Goal: Information Seeking & Learning: Learn about a topic

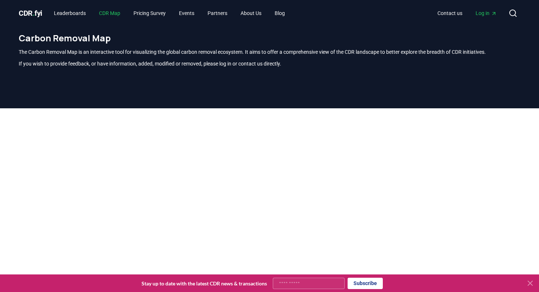
click at [120, 18] on link "CDR Map" at bounding box center [109, 13] width 33 height 13
click at [78, 16] on link "Leaderboards" at bounding box center [70, 13] width 44 height 13
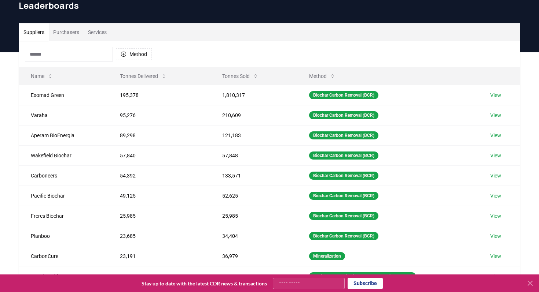
scroll to position [10, 0]
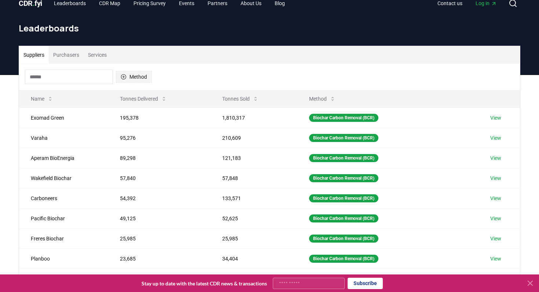
click at [125, 79] on icon "button" at bounding box center [123, 76] width 5 height 5
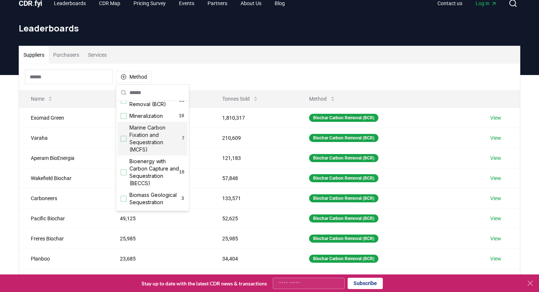
scroll to position [15, 0]
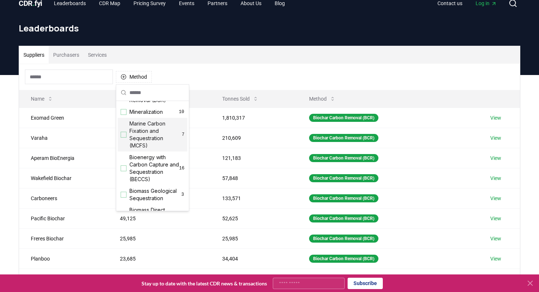
click at [154, 145] on span "Marine Carbon Fixation and Sequestration (MCFS)" at bounding box center [155, 134] width 52 height 29
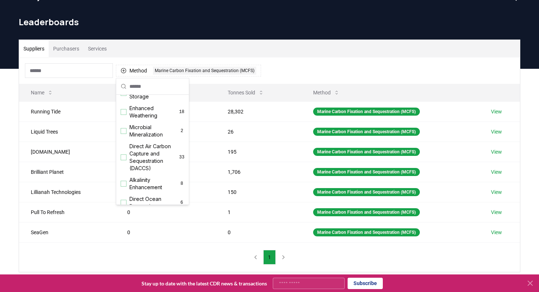
scroll to position [211, 0]
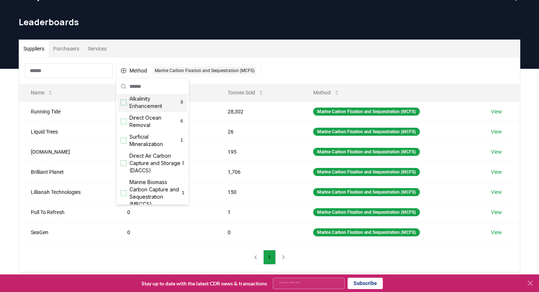
click at [165, 104] on span "Alkalinity Enhancement" at bounding box center [154, 102] width 50 height 15
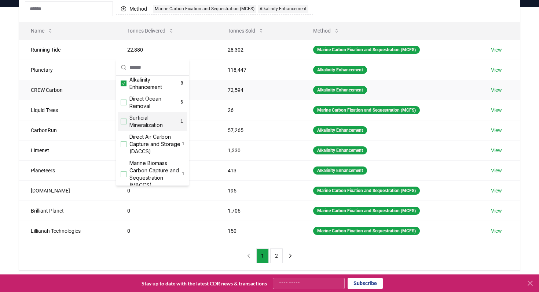
scroll to position [141, 0]
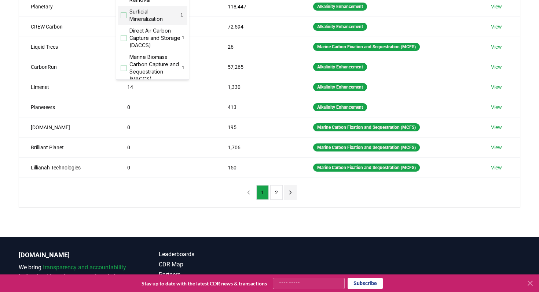
click at [278, 195] on icon "next page" at bounding box center [290, 192] width 7 height 7
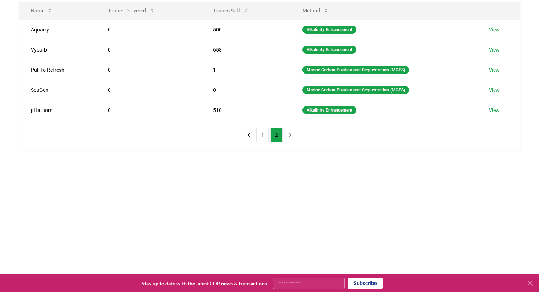
scroll to position [23, 0]
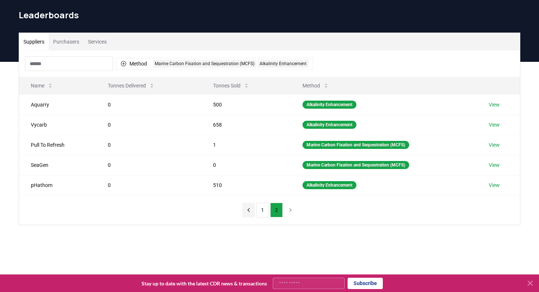
click at [250, 211] on icon "previous page" at bounding box center [248, 210] width 7 height 7
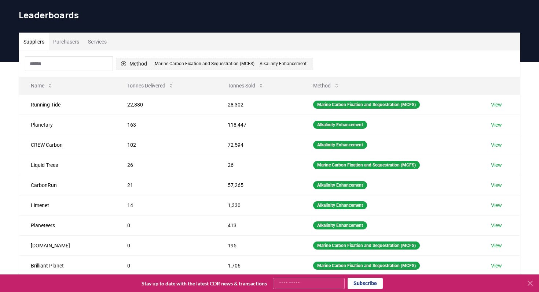
click at [130, 64] on button "Method 2 Marine Carbon Fixation and Sequestration (MCFS) Alkalinity Enhancement" at bounding box center [214, 64] width 197 height 12
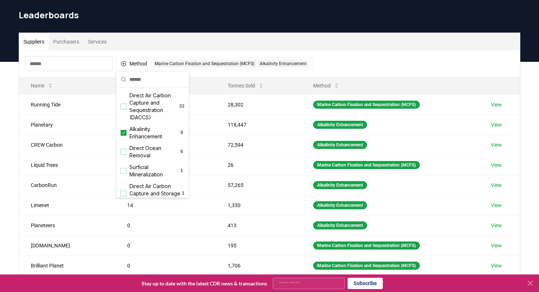
scroll to position [244, 0]
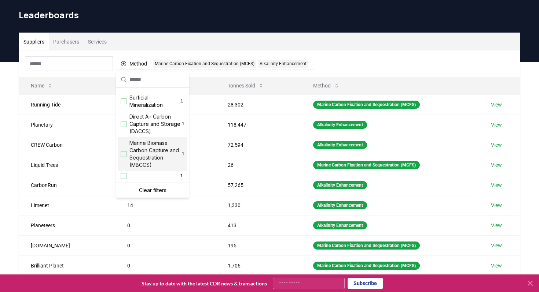
click at [143, 156] on span "Marine Biomass Carbon Capture and Sequestration (MBCCS)" at bounding box center [155, 154] width 52 height 29
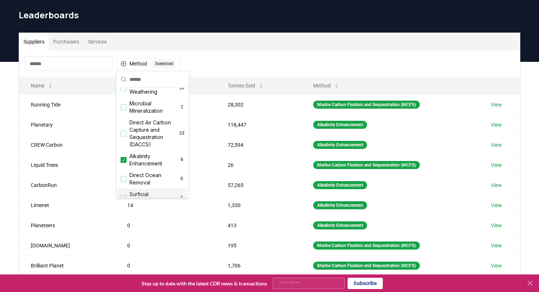
scroll to position [160, 0]
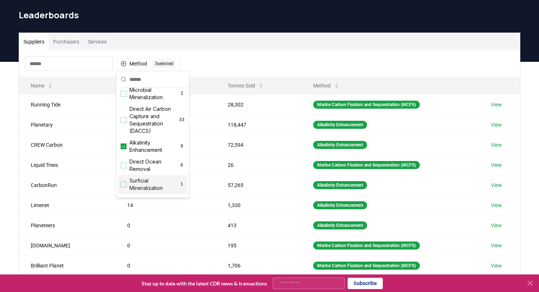
click at [143, 163] on span "Direct Ocean Removal" at bounding box center [153, 165] width 49 height 15
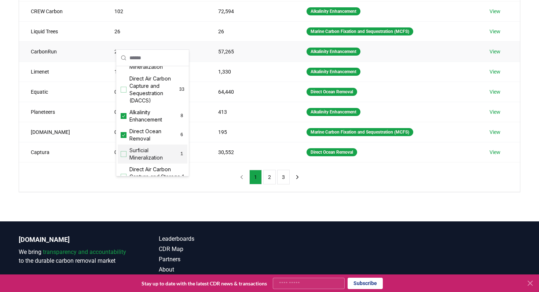
scroll to position [192, 0]
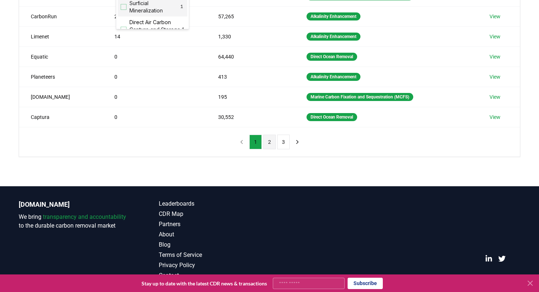
click at [269, 145] on button "2" at bounding box center [269, 142] width 12 height 15
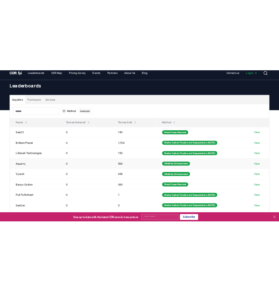
scroll to position [0, 0]
